Goal: Find specific page/section: Find specific page/section

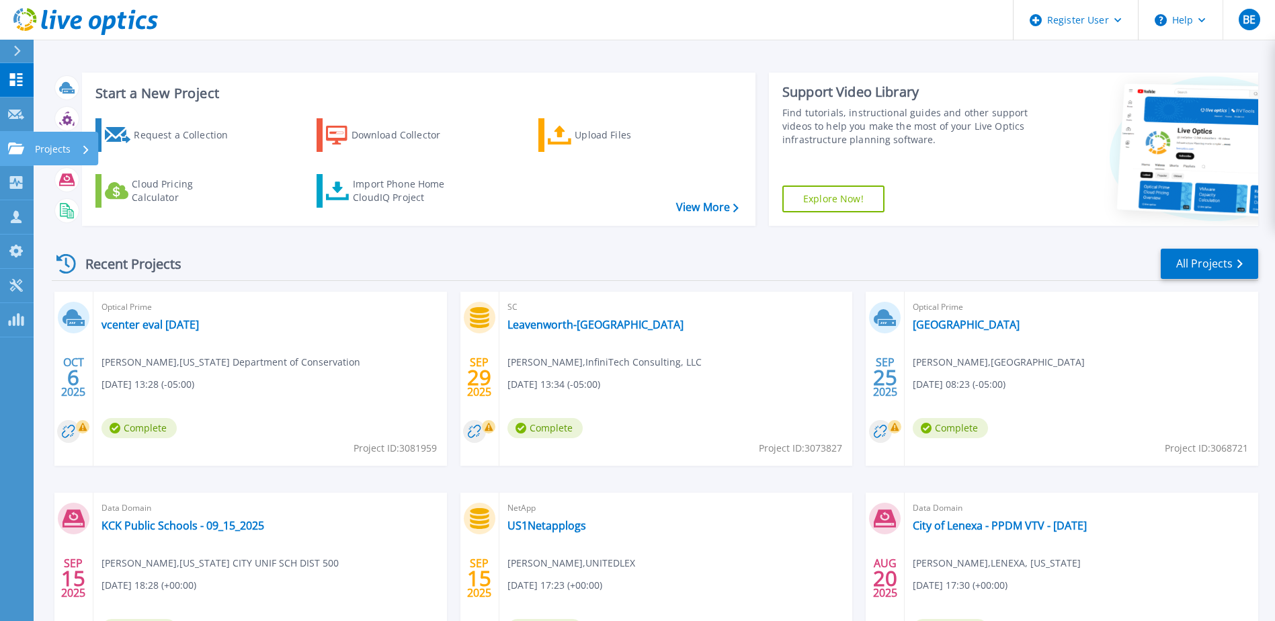
click at [59, 152] on p "Projects" at bounding box center [53, 149] width 36 height 35
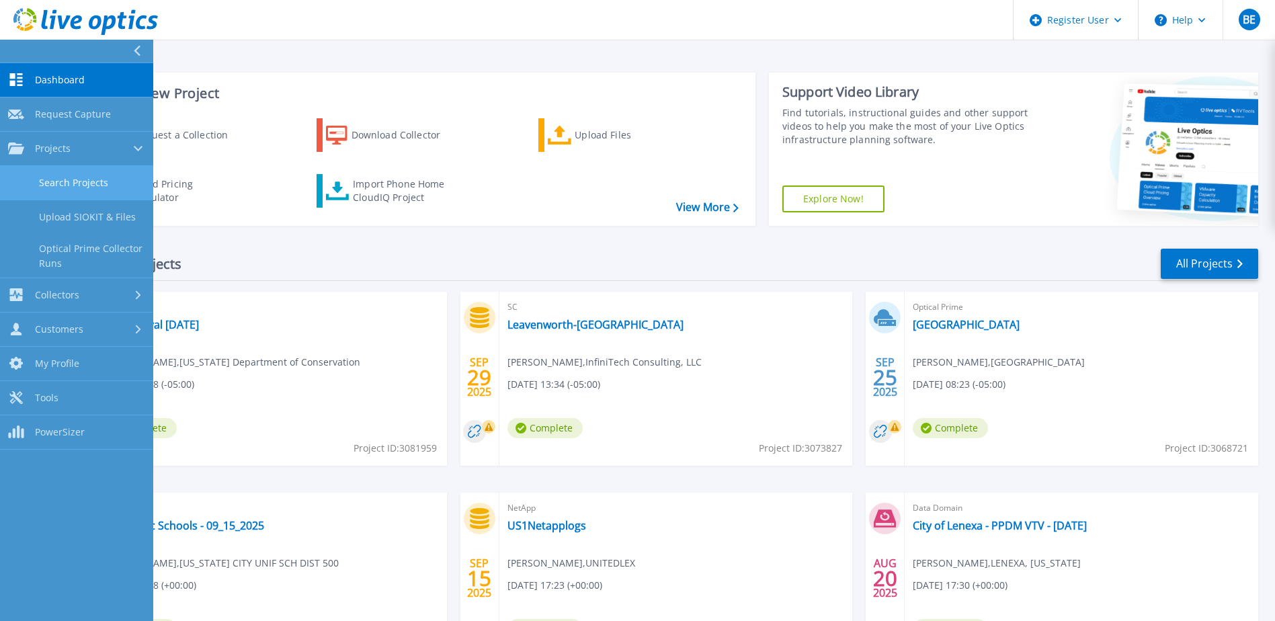
click at [70, 185] on link "Search Projects" at bounding box center [76, 183] width 153 height 34
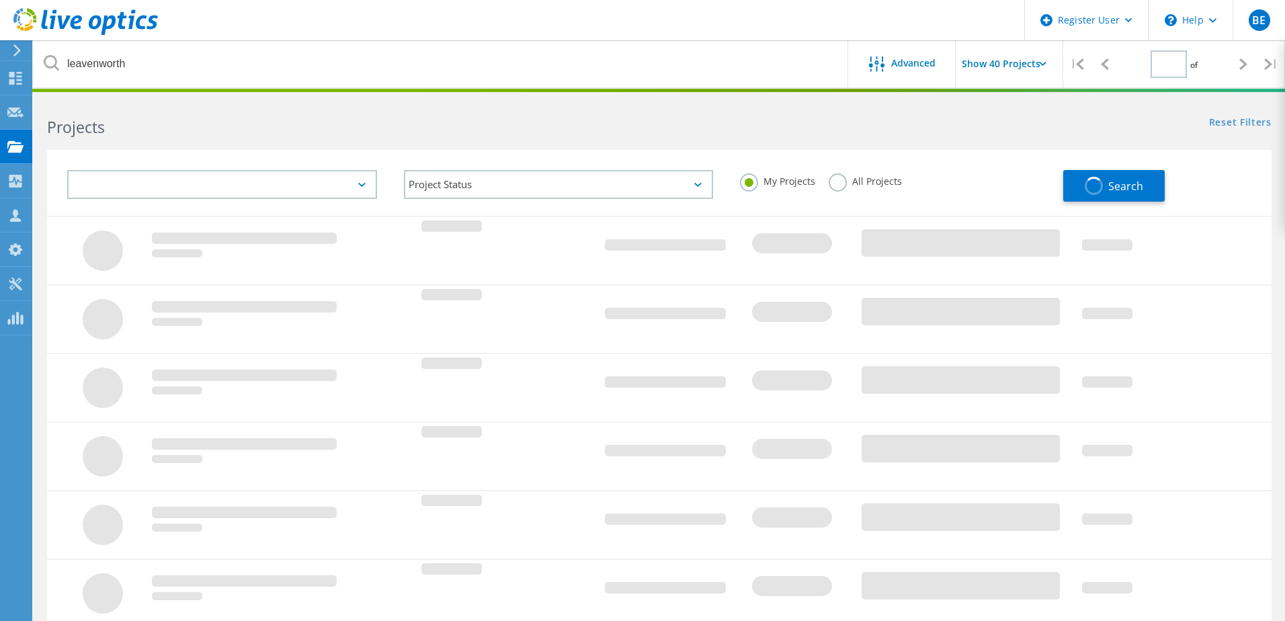
type input "1"
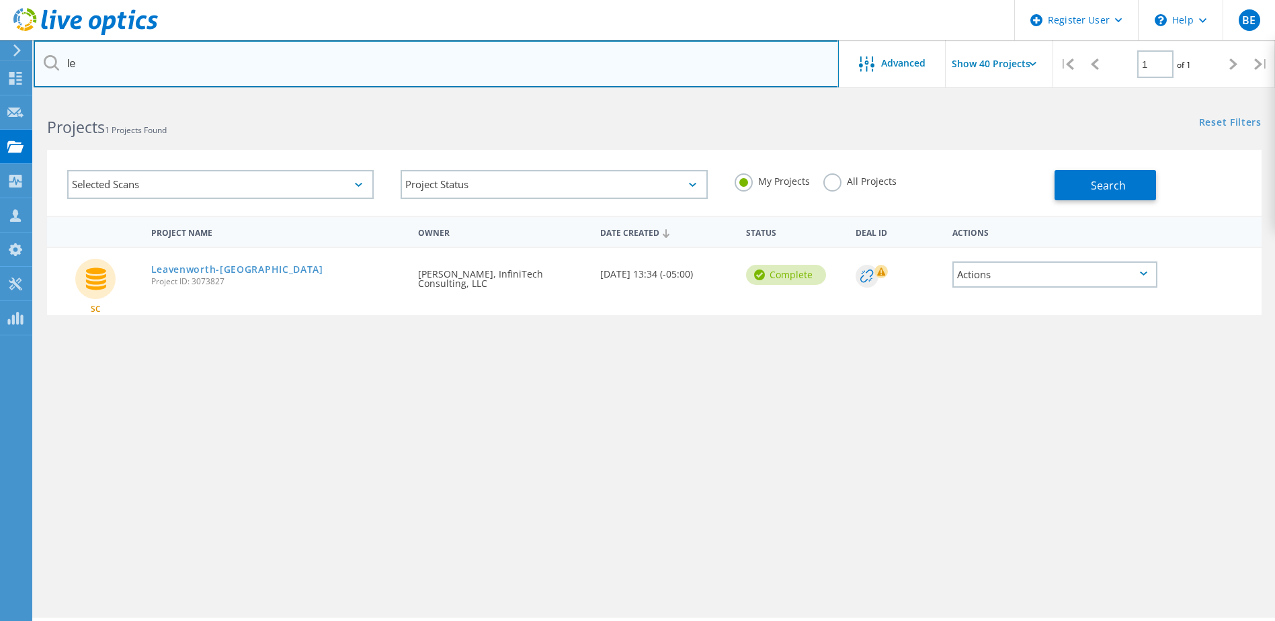
type input "l"
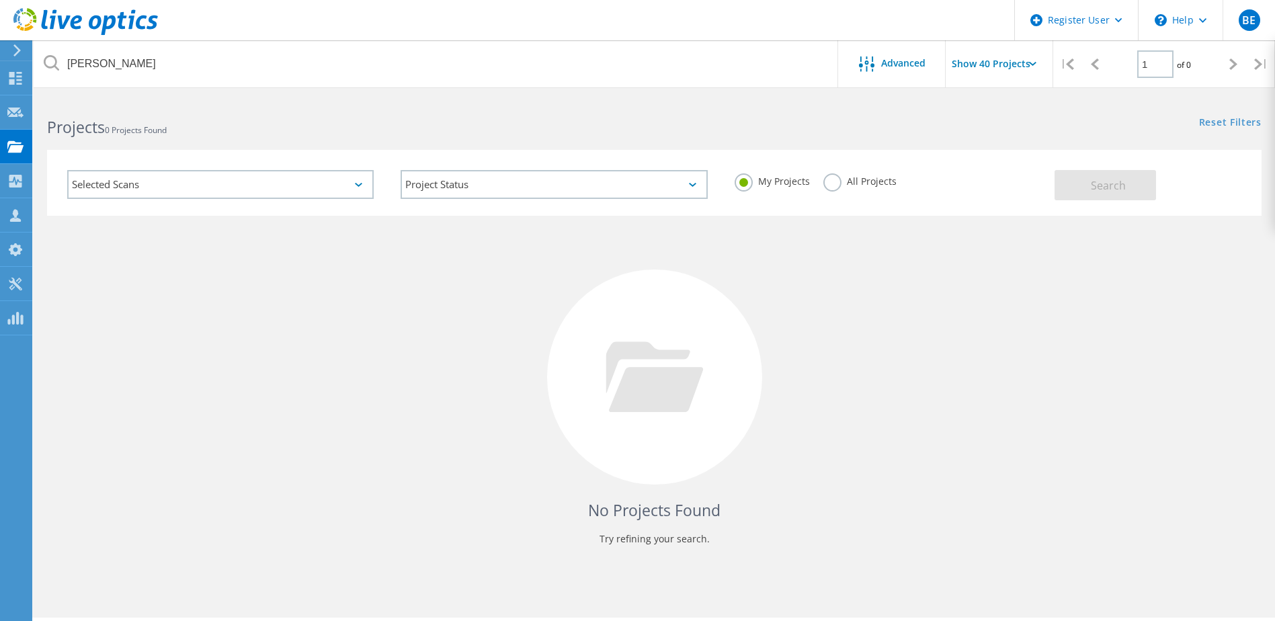
click at [825, 186] on label "All Projects" at bounding box center [859, 179] width 73 height 13
click at [0, 0] on input "All Projects" at bounding box center [0, 0] width 0 height 0
drag, startPoint x: 1075, startPoint y: 190, endPoint x: 1027, endPoint y: 261, distance: 85.5
click at [1075, 189] on button "Search" at bounding box center [1104, 185] width 101 height 30
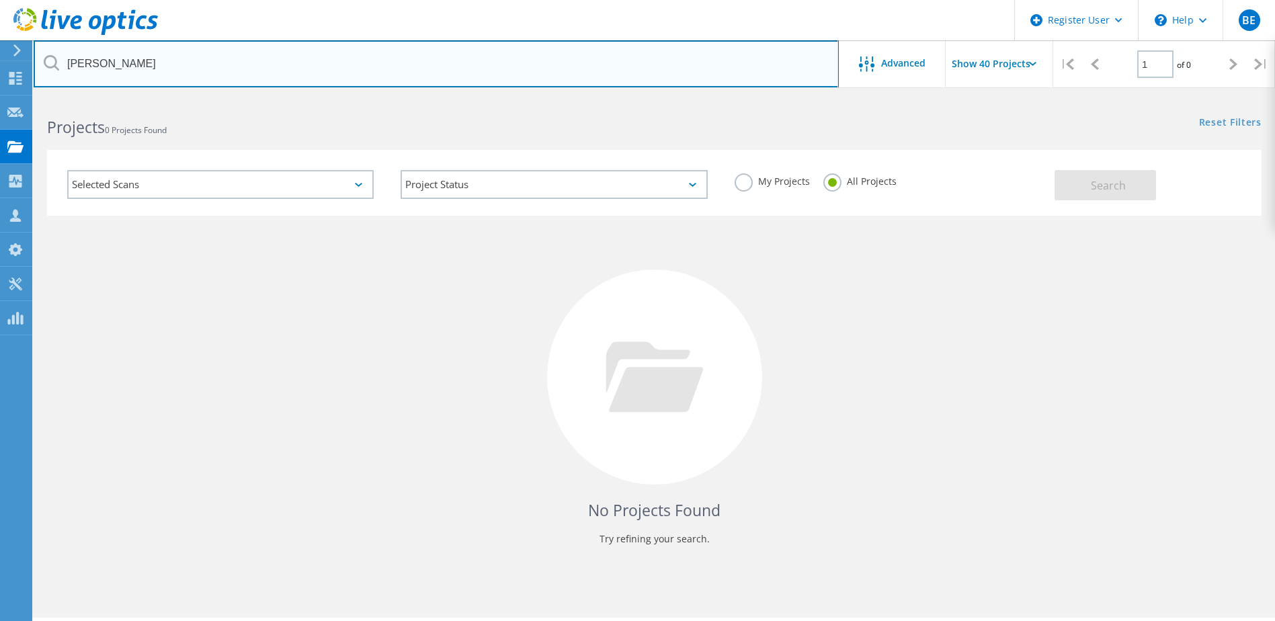
drag, startPoint x: 149, startPoint y: 65, endPoint x: 65, endPoint y: 62, distance: 84.7
click at [56, 63] on div "[PERSON_NAME]" at bounding box center [436, 63] width 804 height 47
type input "[DOMAIN_NAME]"
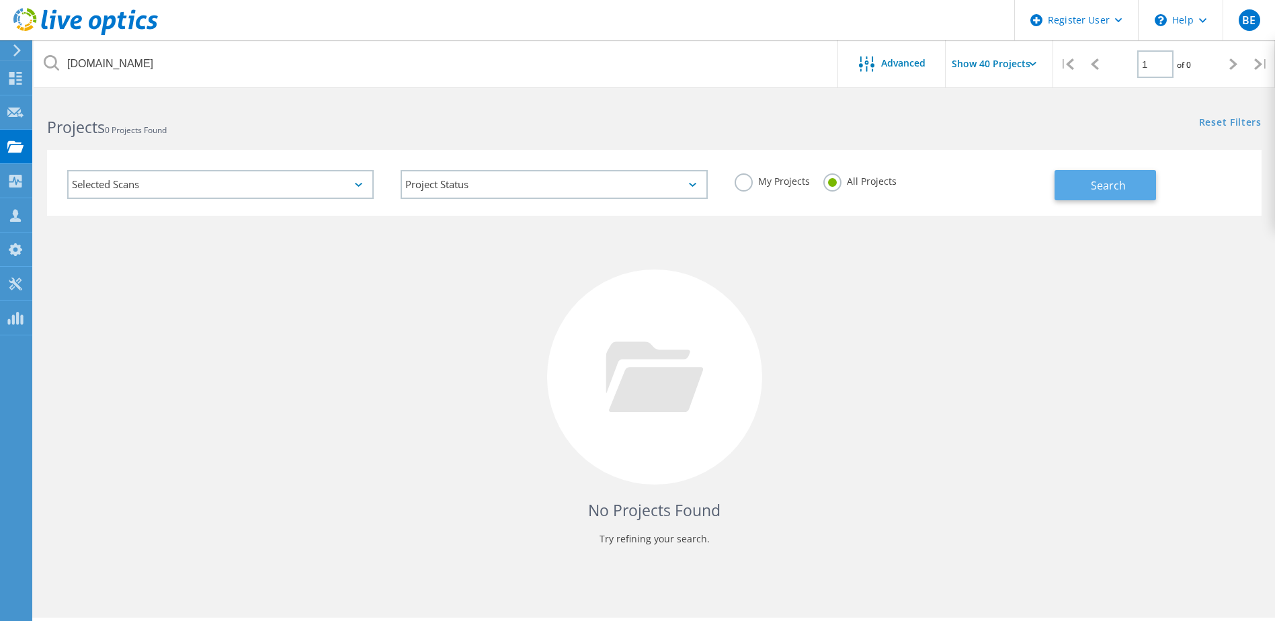
click at [1082, 186] on button "Search" at bounding box center [1104, 185] width 101 height 30
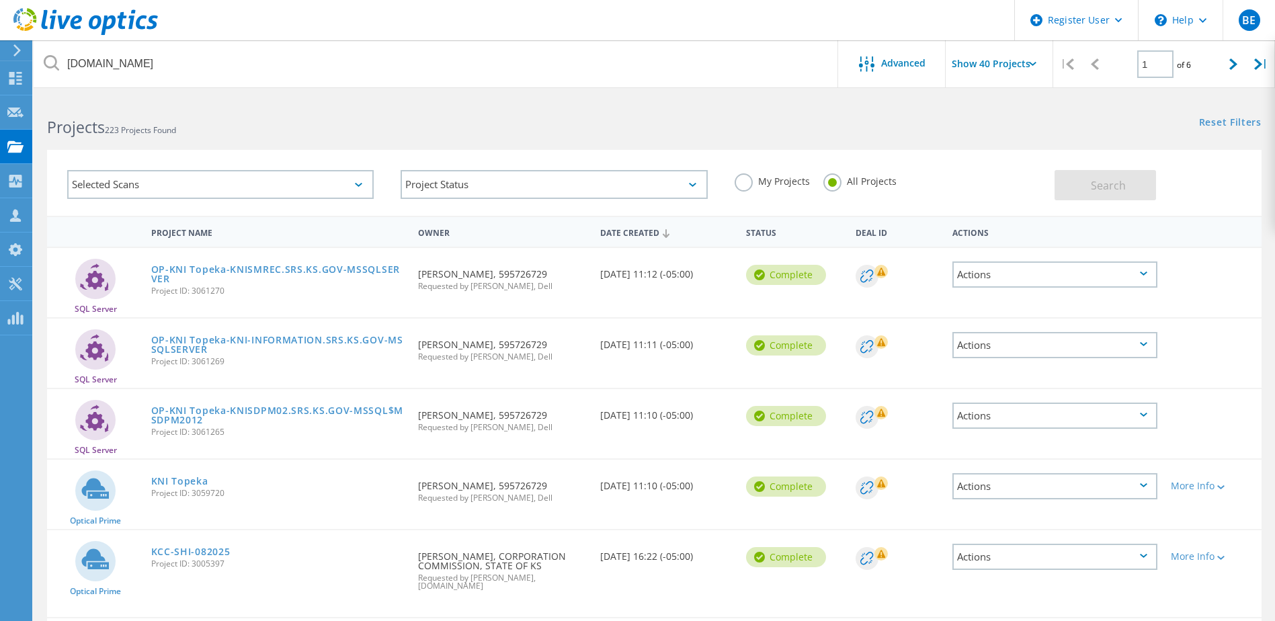
click at [1023, 69] on input "Show 40 Projects" at bounding box center [1012, 63] width 134 height 47
click at [1108, 113] on div "Reset Filters Show Filters" at bounding box center [964, 109] width 620 height 25
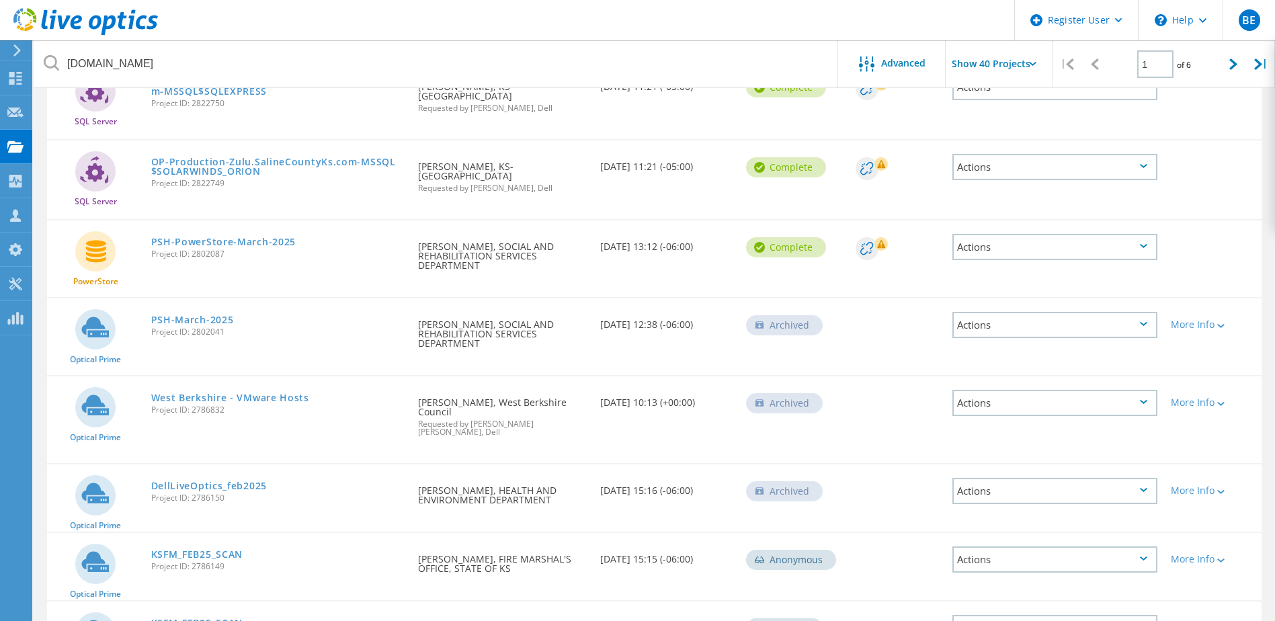
scroll to position [1971, 0]
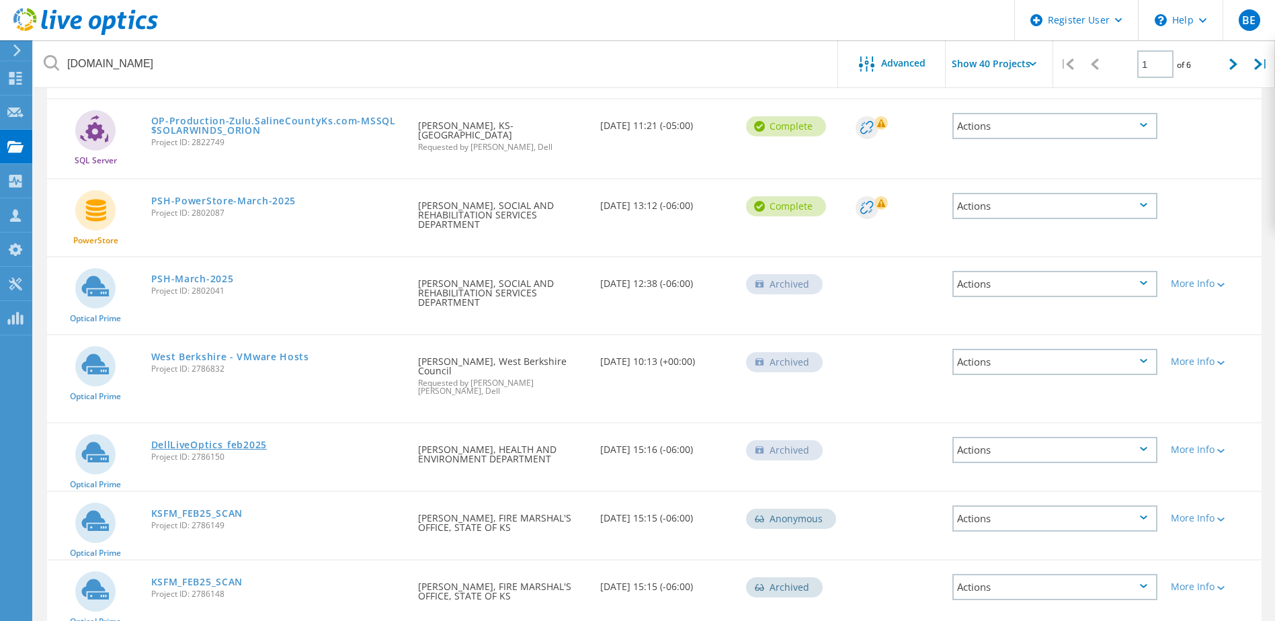
click at [253, 440] on link "DellLiveOptics_feb2025" at bounding box center [209, 444] width 116 height 9
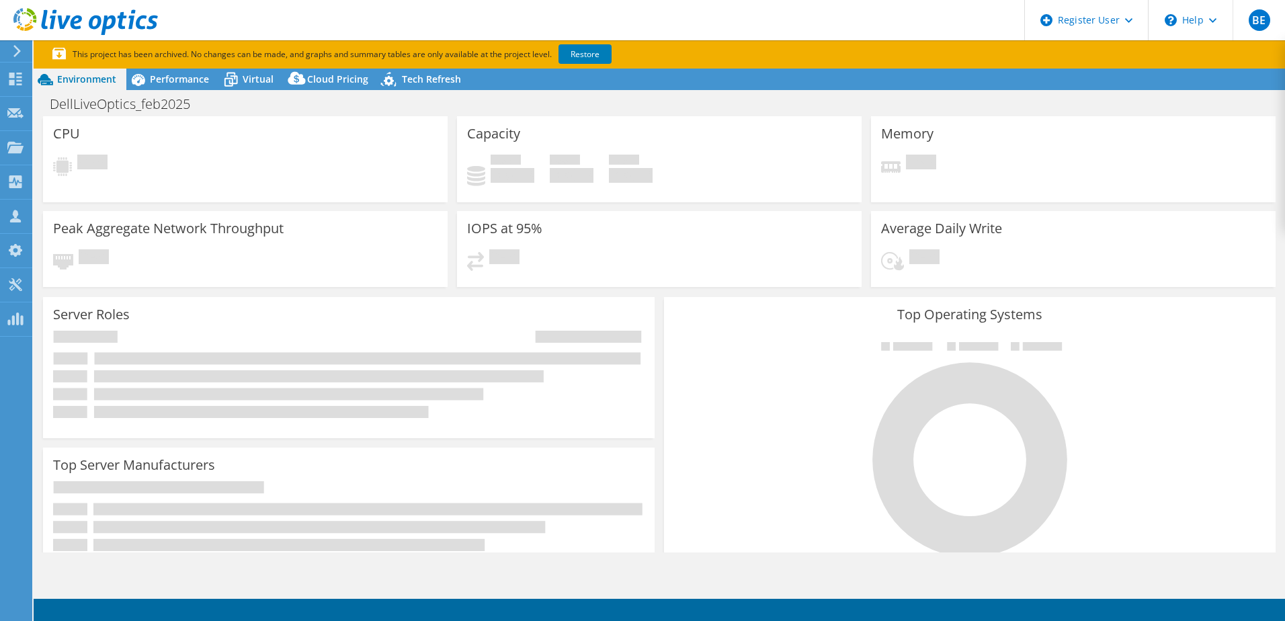
select select "USD"
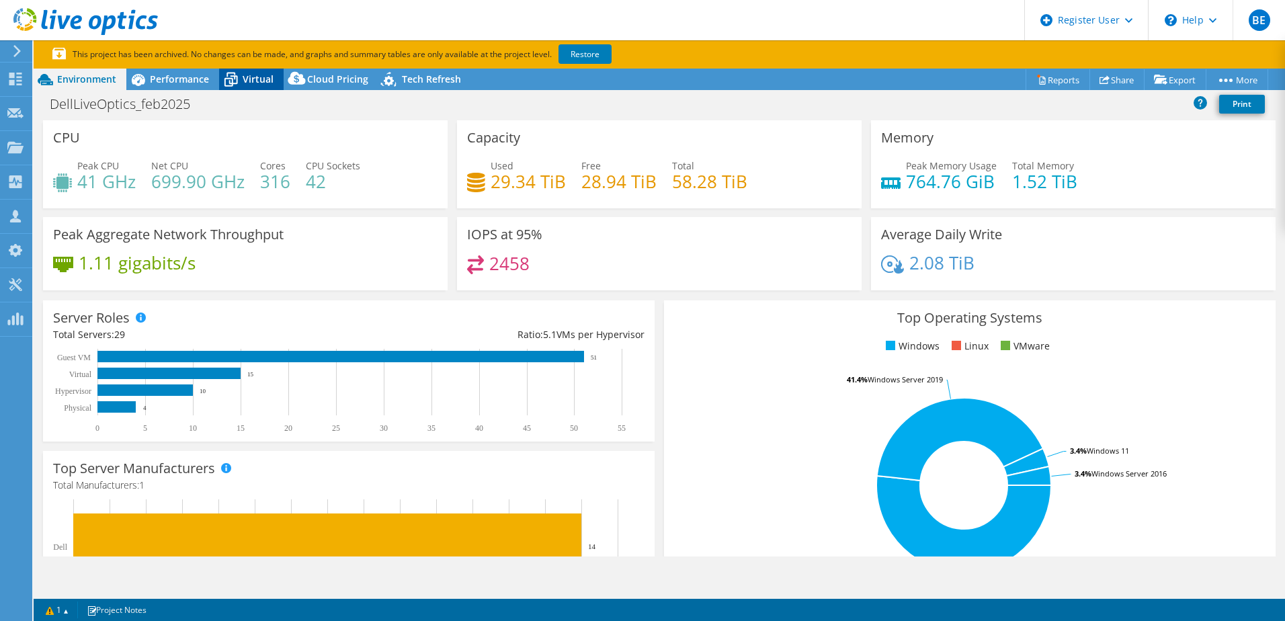
click at [259, 75] on span "Virtual" at bounding box center [258, 79] width 31 height 13
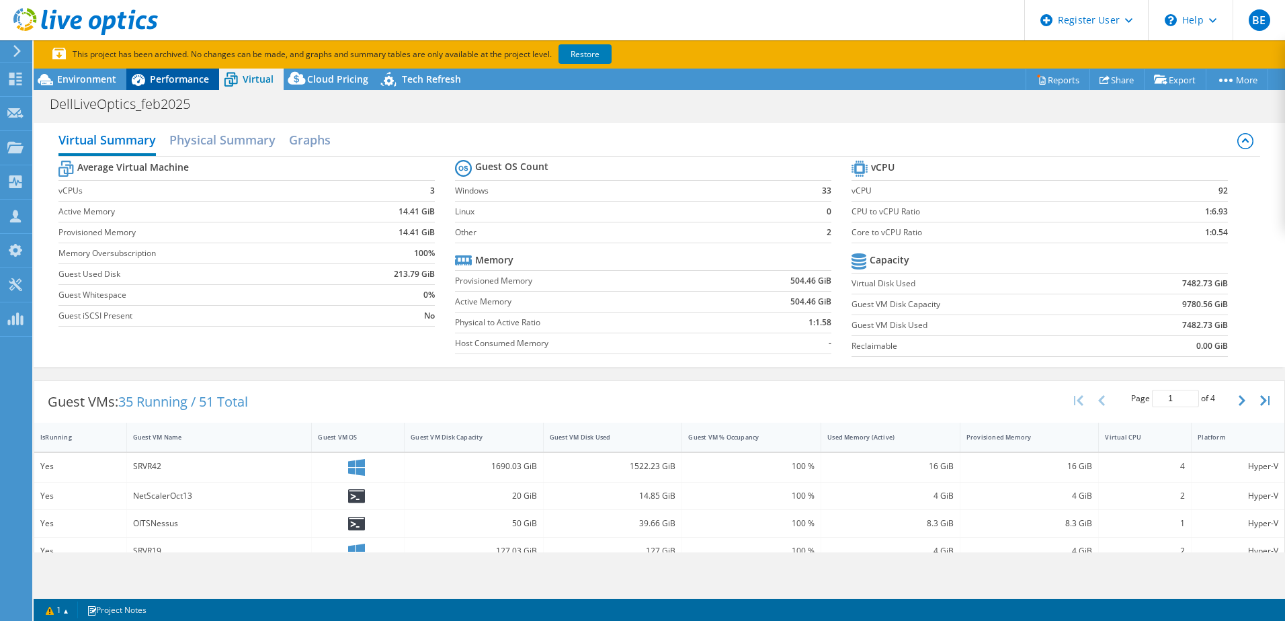
click at [185, 78] on span "Performance" at bounding box center [179, 79] width 59 height 13
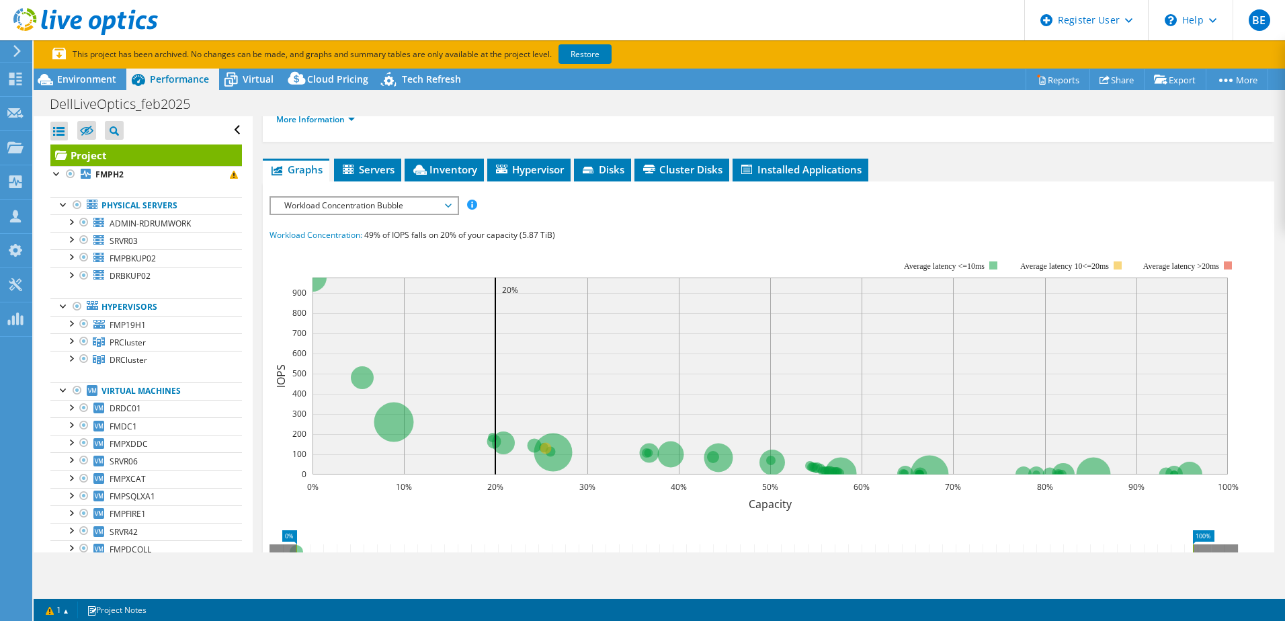
click at [369, 170] on span "Servers" at bounding box center [368, 169] width 54 height 13
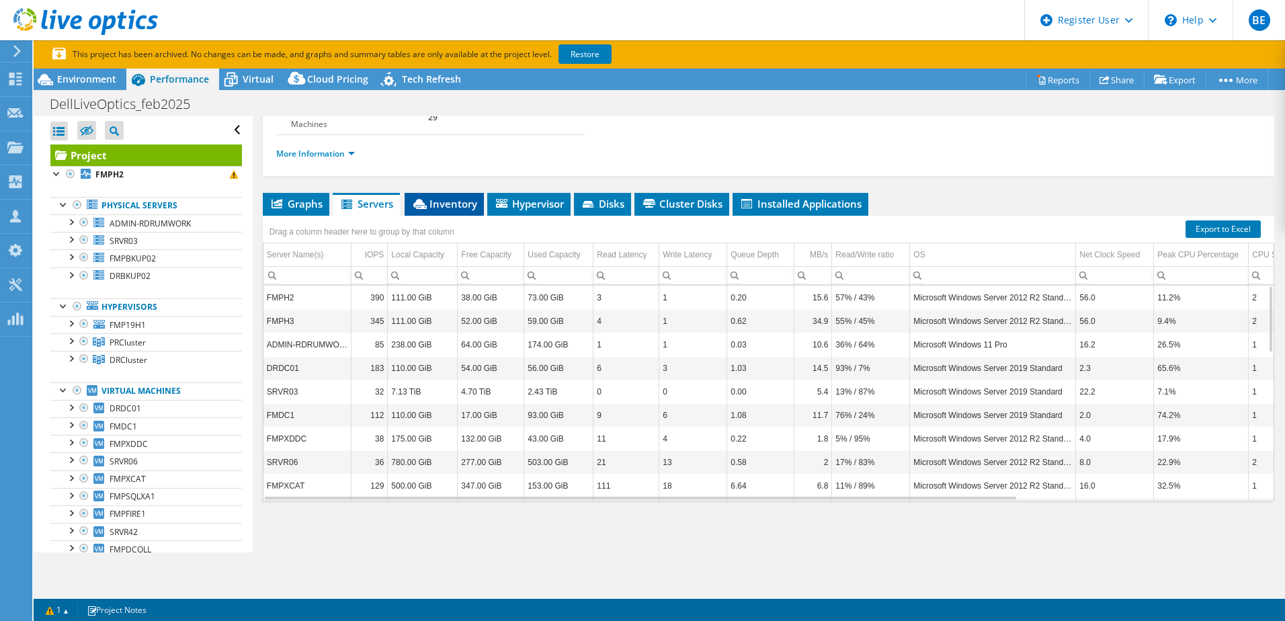
click at [460, 205] on span "Inventory" at bounding box center [444, 203] width 66 height 13
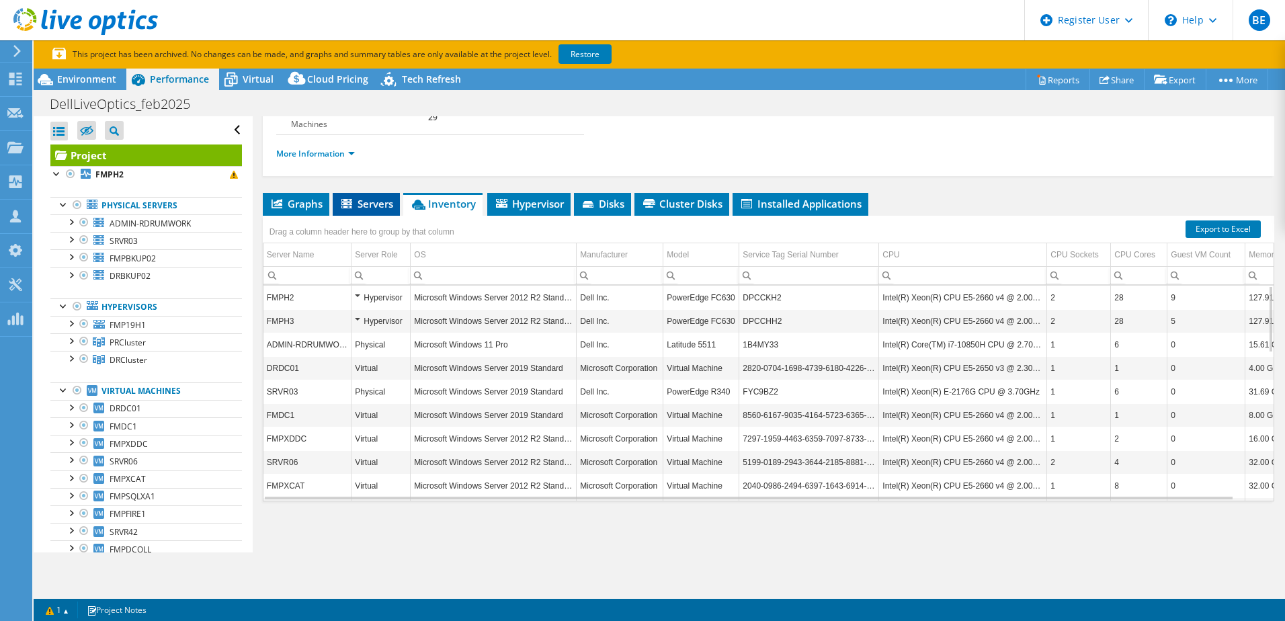
click at [368, 202] on span "Servers" at bounding box center [366, 203] width 54 height 13
